Goal: Browse casually

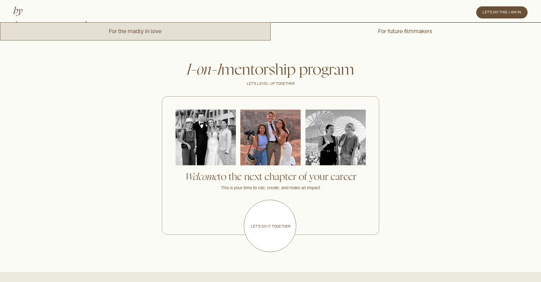
click at [160, 31] on link "For the madly in love" at bounding box center [135, 31] width 271 height 18
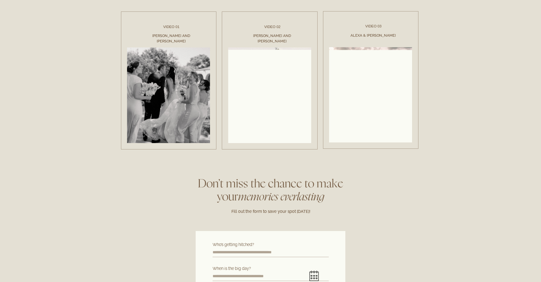
scroll to position [294, 0]
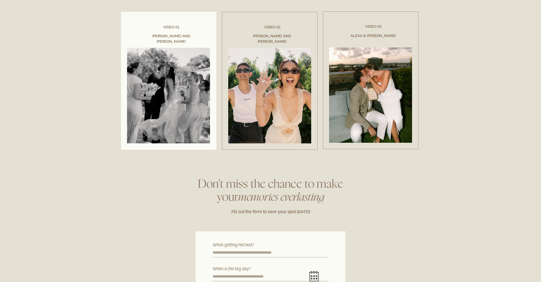
click at [177, 88] on link at bounding box center [169, 81] width 96 height 138
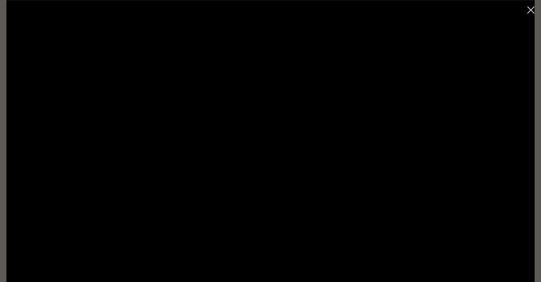
click at [532, 11] on icon "Close dialog window" at bounding box center [530, 9] width 7 height 7
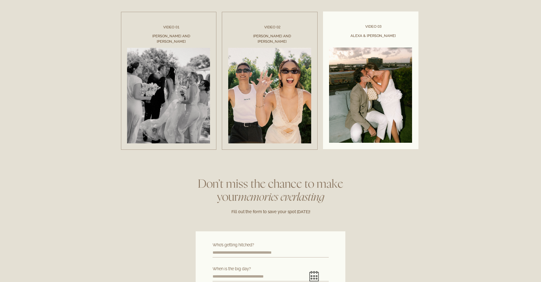
click at [373, 95] on link at bounding box center [371, 80] width 96 height 138
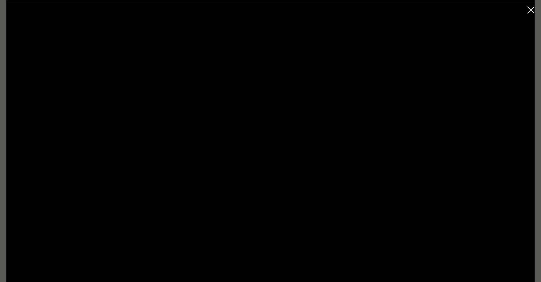
click at [530, 9] on icon "Close dialog window" at bounding box center [530, 9] width 7 height 7
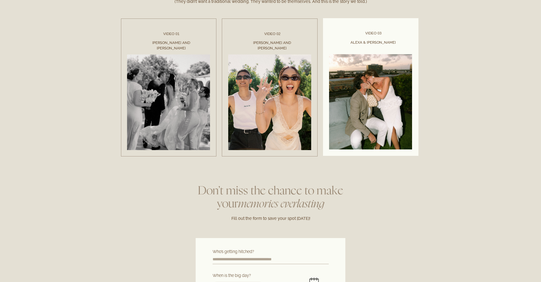
scroll to position [284, 0]
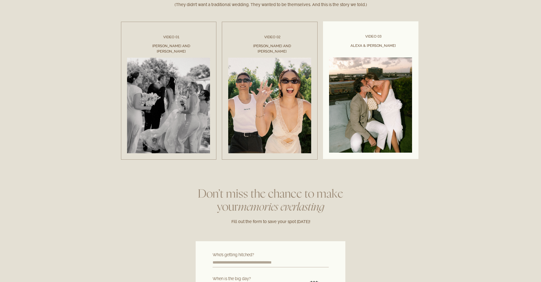
click at [385, 86] on link at bounding box center [371, 90] width 96 height 138
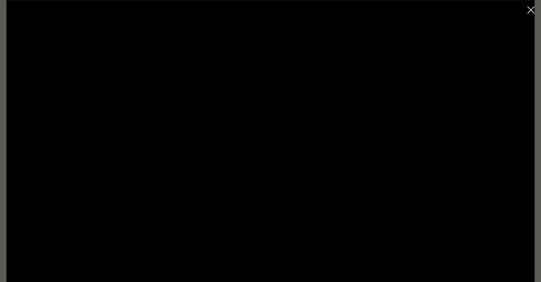
click at [534, 11] on icon "Close dialog window" at bounding box center [530, 9] width 7 height 7
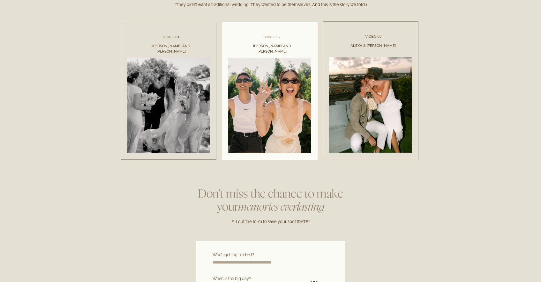
click at [276, 95] on link at bounding box center [270, 91] width 96 height 138
